Goal: Information Seeking & Learning: Learn about a topic

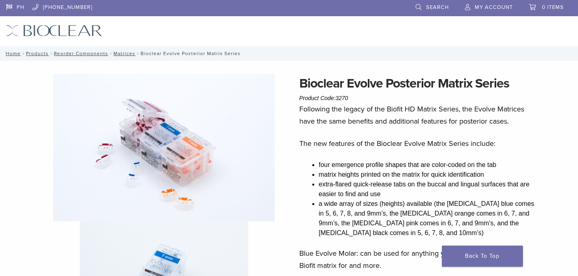
click at [214, 137] on img at bounding box center [163, 147] width 221 height 147
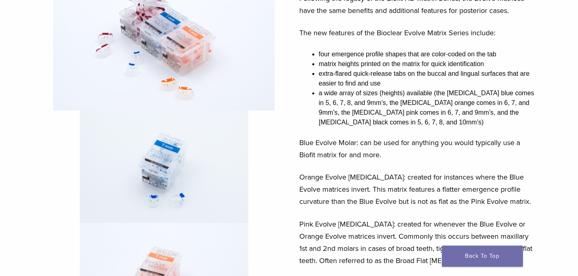
scroll to position [243, 0]
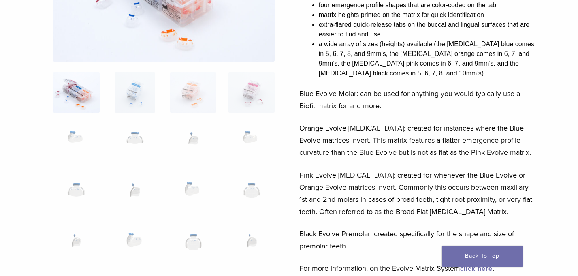
scroll to position [194, 0]
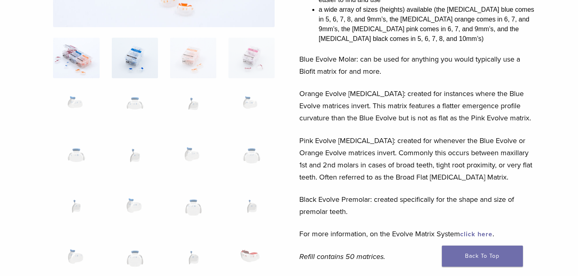
click at [141, 54] on img at bounding box center [135, 58] width 46 height 40
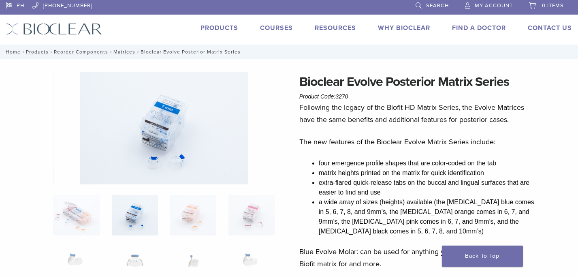
scroll to position [0, 0]
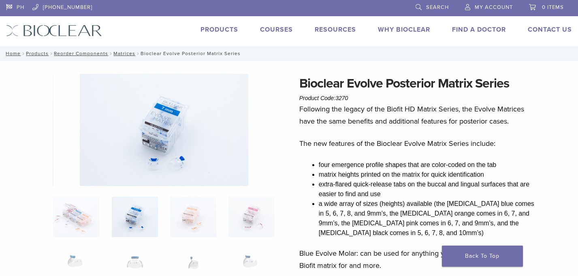
click at [162, 136] on img at bounding box center [164, 130] width 168 height 112
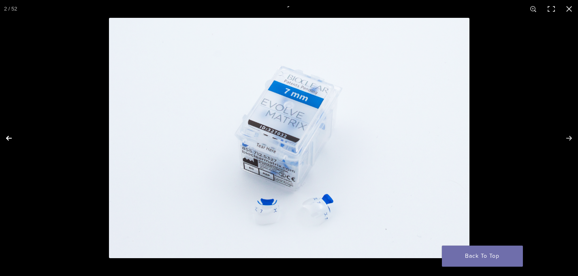
click at [12, 138] on button "Previous (arrow left)" at bounding box center [14, 138] width 28 height 40
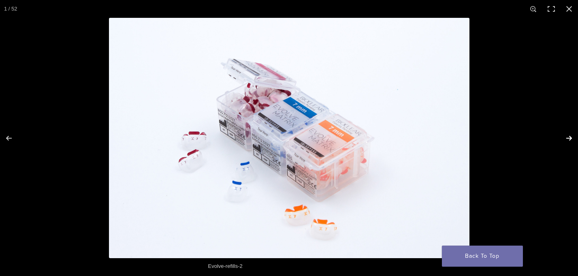
click at [566, 139] on button "Next (arrow right)" at bounding box center [563, 138] width 28 height 40
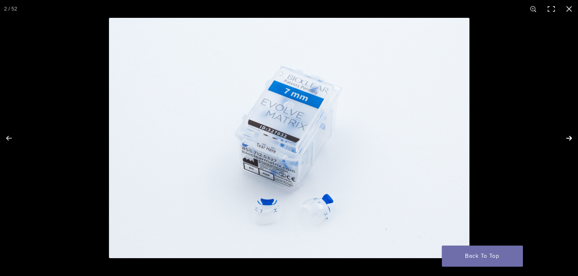
click at [568, 138] on button "Next (arrow right)" at bounding box center [563, 138] width 28 height 40
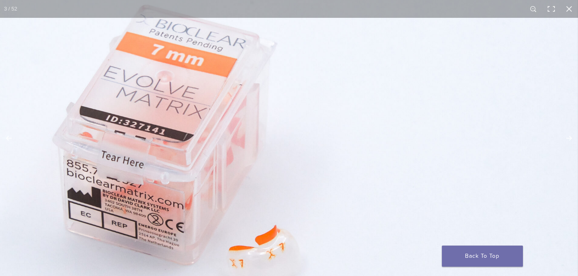
click at [302, 134] on img at bounding box center [188, 155] width 777 height 518
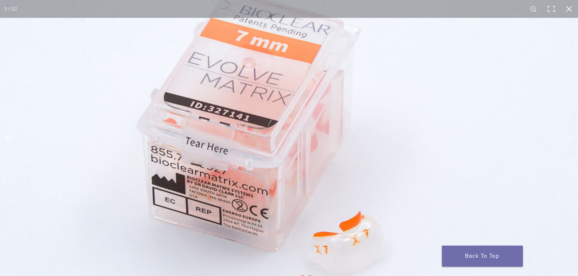
click at [302, 134] on img at bounding box center [273, 141] width 777 height 518
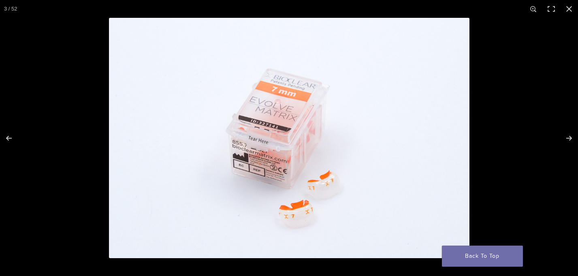
click at [302, 134] on img at bounding box center [289, 138] width 360 height 240
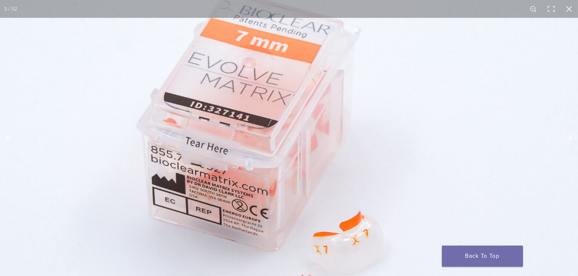
click at [302, 134] on img at bounding box center [273, 141] width 777 height 518
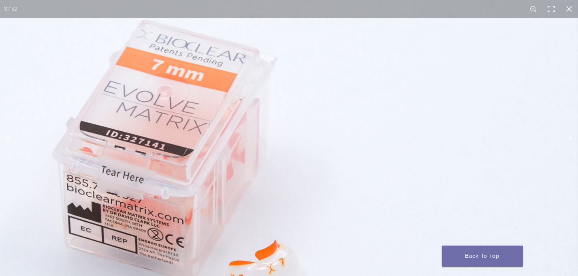
click at [457, 109] on img at bounding box center [188, 170] width 777 height 518
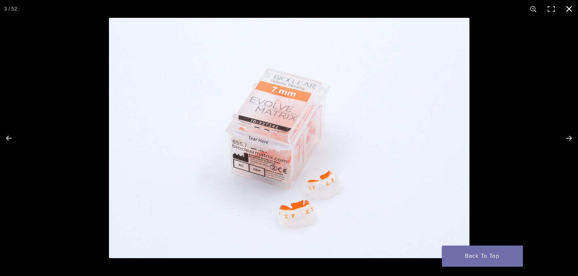
click at [498, 108] on div at bounding box center [398, 156] width 578 height 276
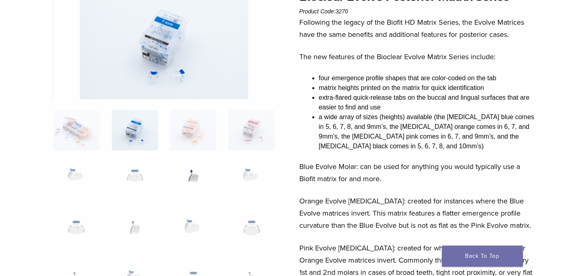
scroll to position [81, 0]
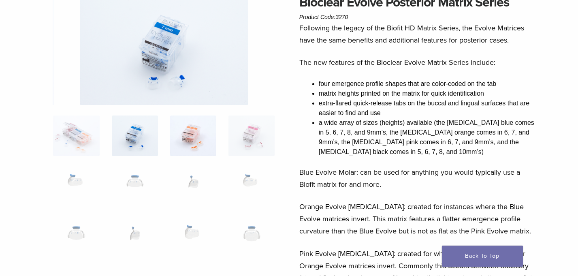
click at [197, 143] on img at bounding box center [193, 135] width 46 height 40
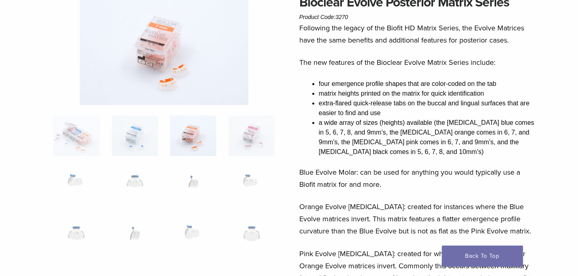
click at [194, 141] on img at bounding box center [193, 135] width 46 height 40
click at [185, 68] on img at bounding box center [164, 49] width 168 height 112
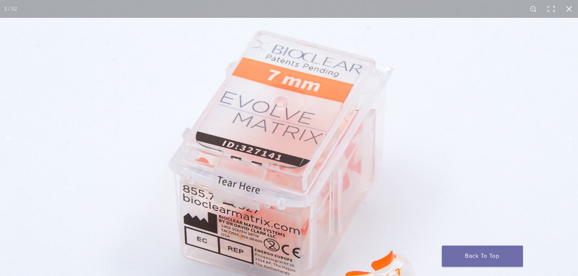
click at [275, 101] on img at bounding box center [305, 180] width 777 height 518
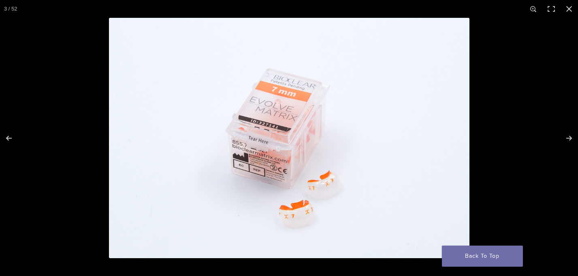
click at [275, 101] on img at bounding box center [289, 138] width 360 height 240
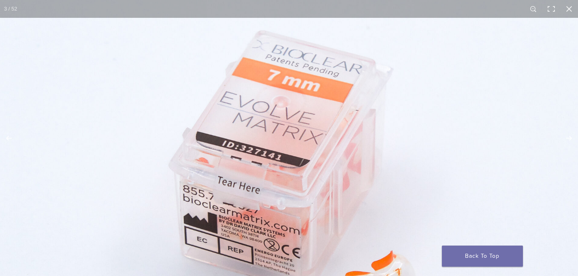
click at [275, 101] on img at bounding box center [305, 180] width 777 height 518
